Goal: Task Accomplishment & Management: Complete application form

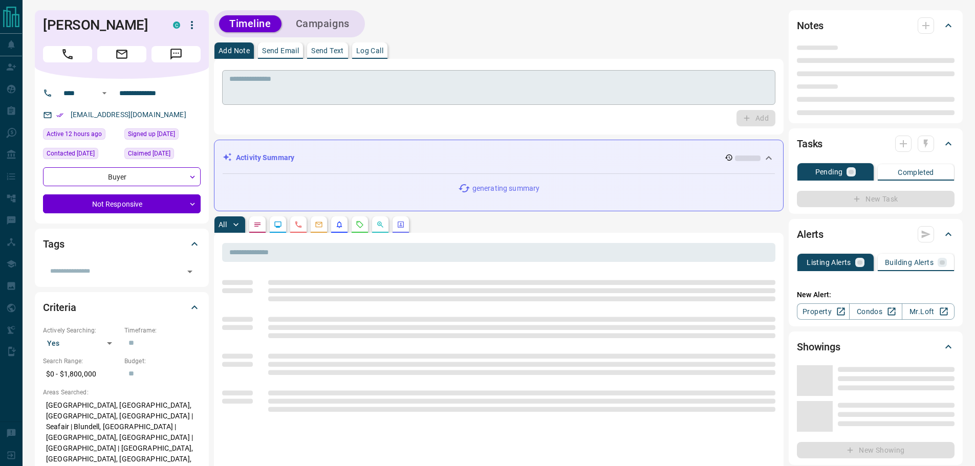
type input "****"
type input "**********"
type input "*"
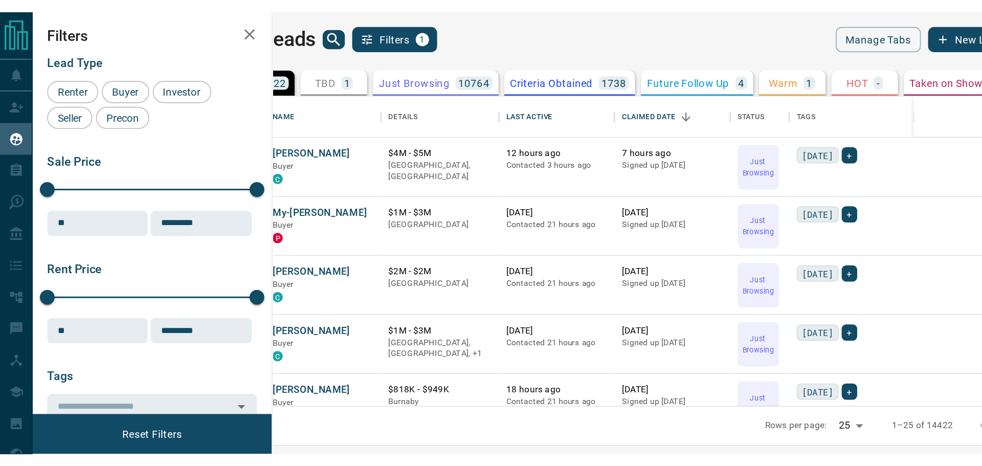
scroll to position [367, 781]
